Goal: Transaction & Acquisition: Download file/media

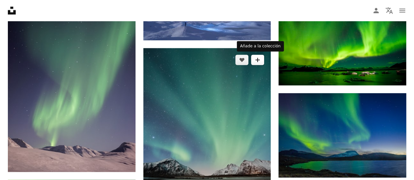
scroll to position [426, 0]
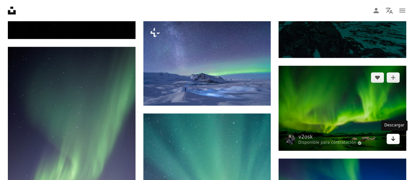
click at [393, 140] on icon "Descargar" at bounding box center [393, 139] width 4 height 5
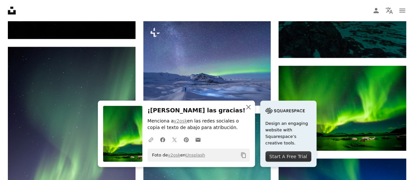
click at [249, 106] on icon "An X shape" at bounding box center [249, 107] width 8 height 8
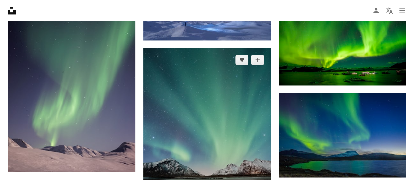
scroll to position [557, 0]
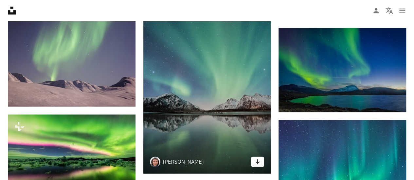
click at [259, 163] on icon "Arrow pointing down" at bounding box center [257, 162] width 5 height 8
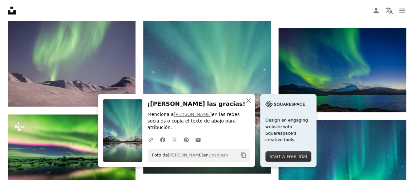
click at [249, 103] on icon "button" at bounding box center [248, 101] width 5 height 5
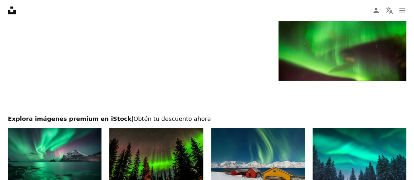
scroll to position [1080, 0]
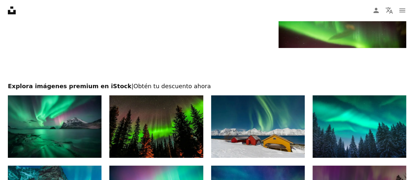
drag, startPoint x: 140, startPoint y: 73, endPoint x: 115, endPoint y: 55, distance: 31.2
click at [115, 55] on div at bounding box center [207, 65] width 414 height 34
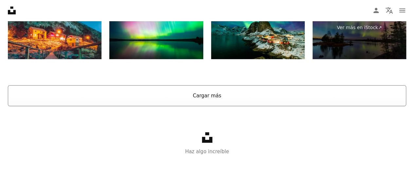
click at [172, 93] on button "Cargar más" at bounding box center [207, 95] width 398 height 21
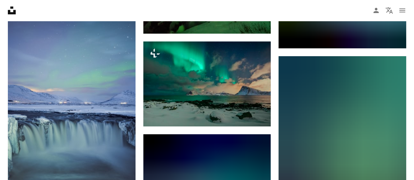
scroll to position [2428, 0]
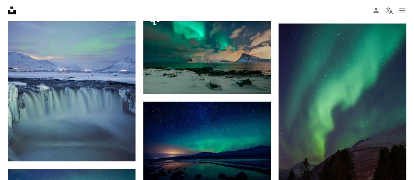
drag, startPoint x: 138, startPoint y: 79, endPoint x: 140, endPoint y: 22, distance: 57.0
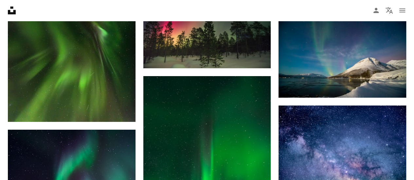
scroll to position [3738, 0]
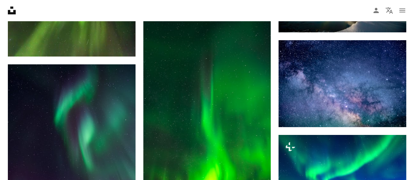
drag, startPoint x: 139, startPoint y: 59, endPoint x: 139, endPoint y: 23, distance: 35.7
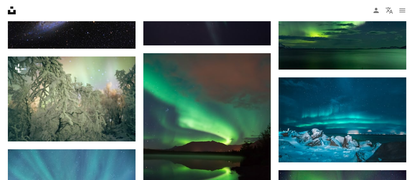
scroll to position [4786, 0]
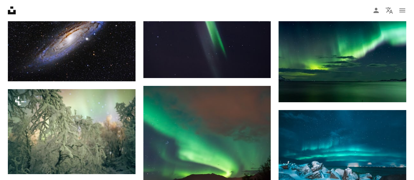
drag, startPoint x: 138, startPoint y: 84, endPoint x: 122, endPoint y: 83, distance: 15.4
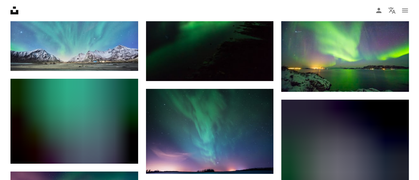
scroll to position [5015, 0]
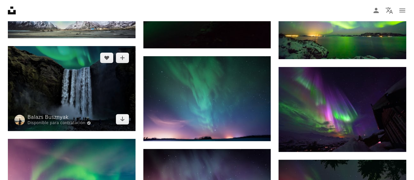
click at [88, 89] on img at bounding box center [72, 88] width 128 height 85
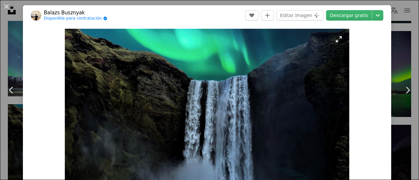
click at [228, 74] on img "Ampliar en esta imagen" at bounding box center [207, 124] width 285 height 190
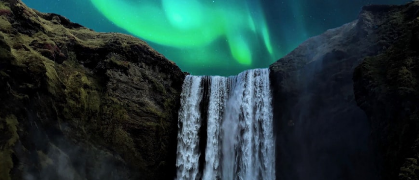
scroll to position [46, 0]
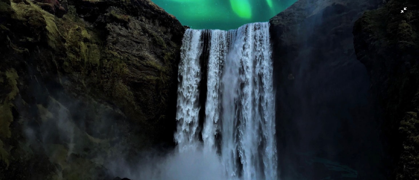
click at [243, 64] on img "Reducir el zoom en esta imagen" at bounding box center [210, 93] width 420 height 280
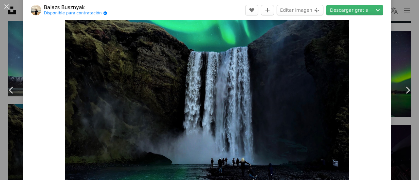
click at [243, 64] on img "Ampliar en esta imagen" at bounding box center [207, 95] width 285 height 190
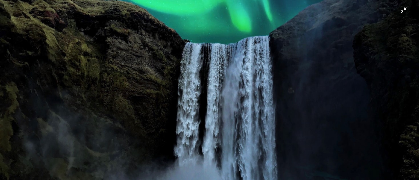
scroll to position [65, 0]
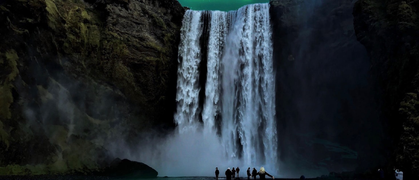
click at [404, 14] on img "Reducir el zoom en esta imagen" at bounding box center [210, 74] width 420 height 280
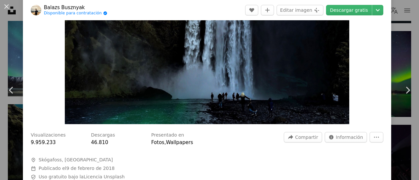
scroll to position [127, 0]
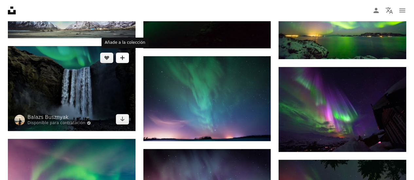
click at [121, 58] on icon "A plus sign" at bounding box center [122, 57] width 5 height 5
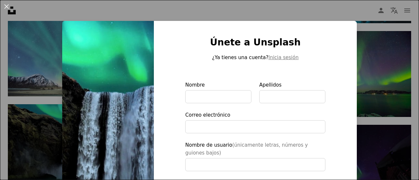
type input "**********"
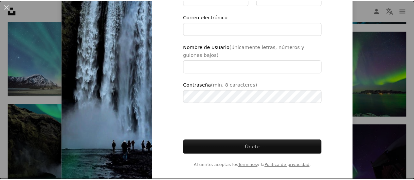
scroll to position [102, 0]
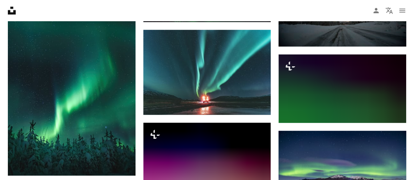
scroll to position [5539, 0]
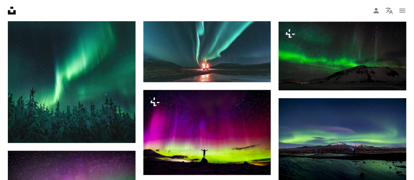
drag, startPoint x: 138, startPoint y: 44, endPoint x: 141, endPoint y: 21, distance: 22.5
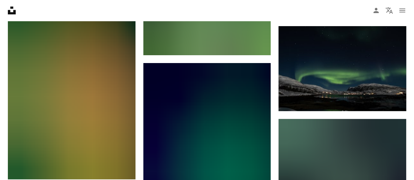
scroll to position [6619, 0]
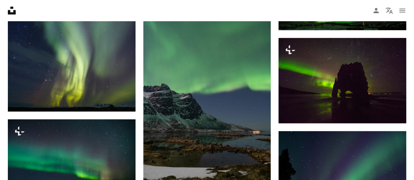
drag, startPoint x: 138, startPoint y: 27, endPoint x: 137, endPoint y: 13, distance: 14.5
click at [137, 13] on nav "Unsplash logo Página de inicio de Unsplash A photo Pen Tool A compass A stack o…" at bounding box center [207, 10] width 414 height 21
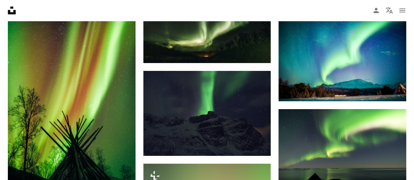
scroll to position [7437, 0]
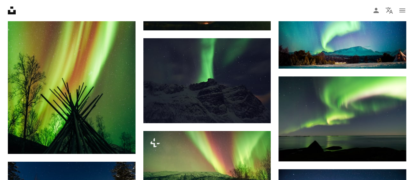
drag, startPoint x: 139, startPoint y: 29, endPoint x: 139, endPoint y: 23, distance: 6.6
